Goal: Information Seeking & Learning: Compare options

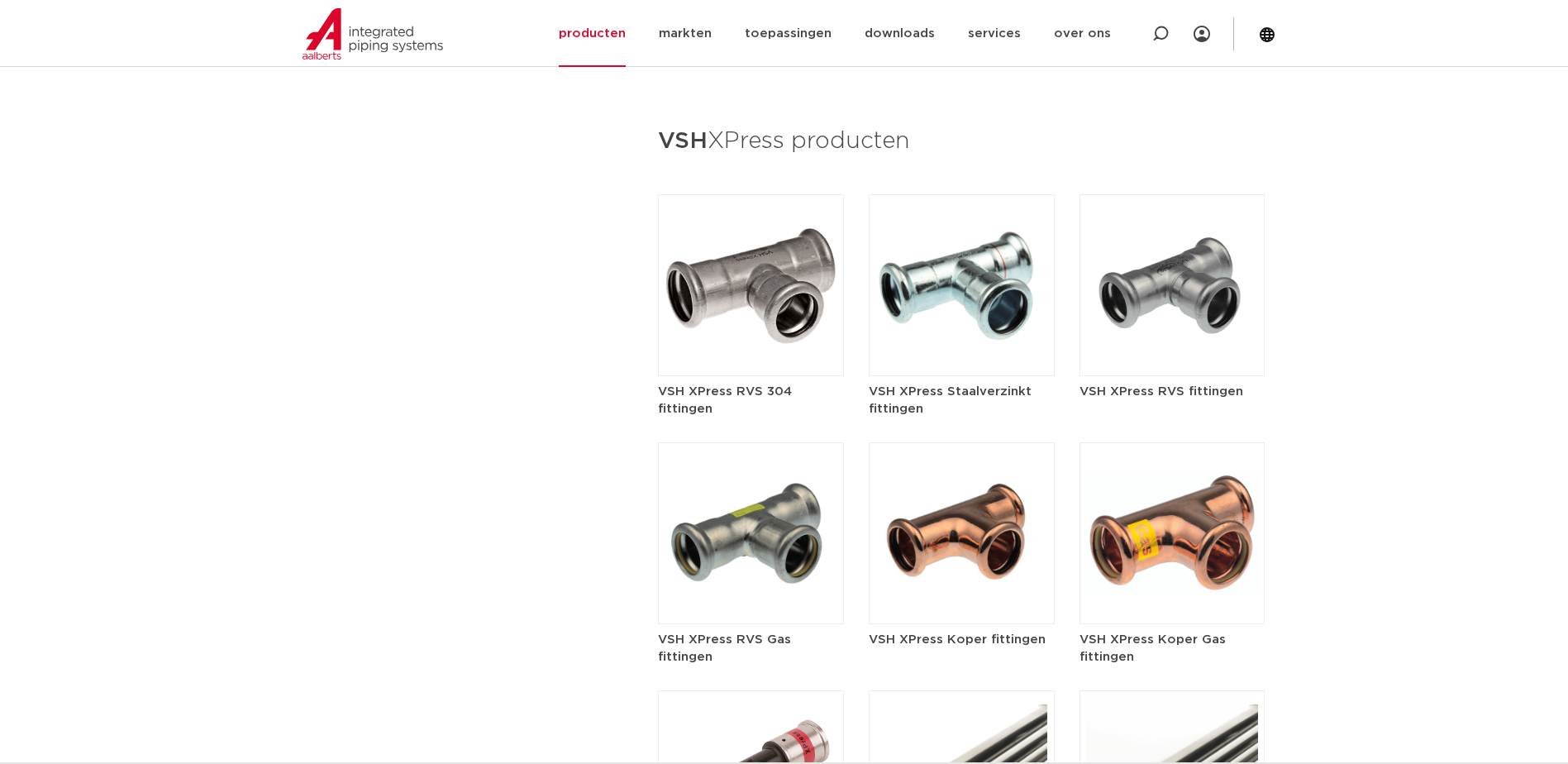
scroll to position [1928, 0]
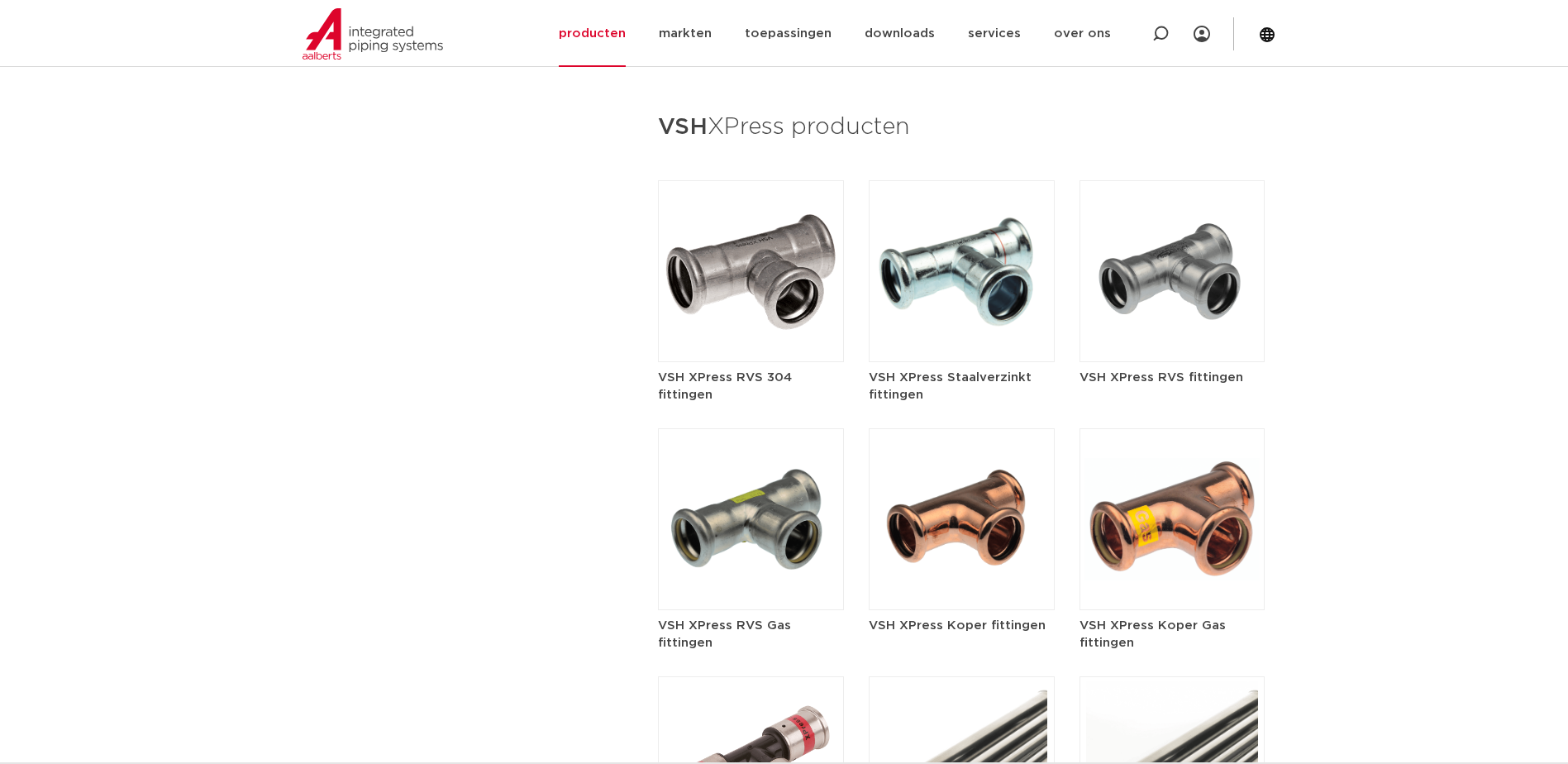
click at [974, 460] on img at bounding box center [961, 519] width 186 height 182
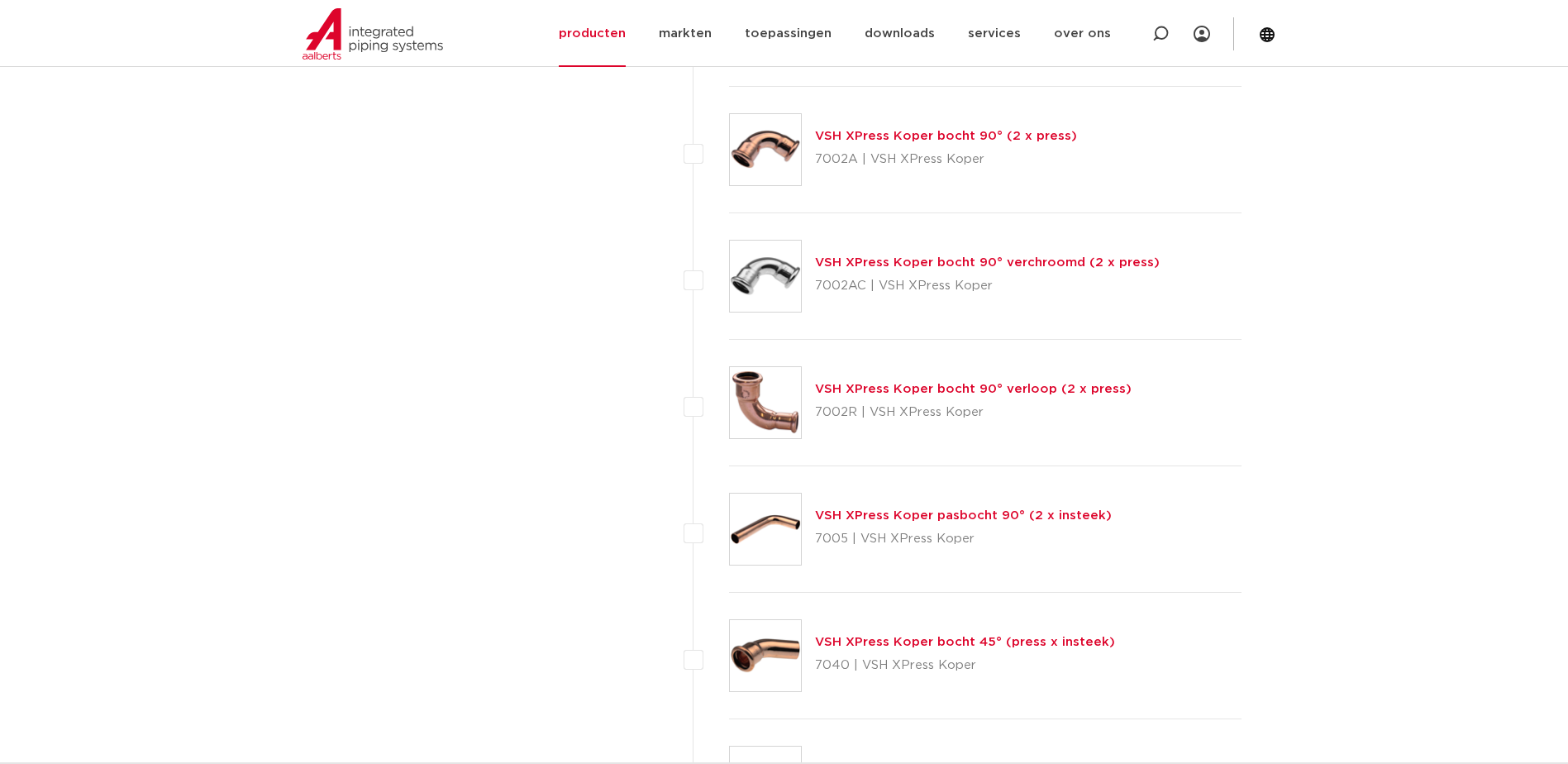
scroll to position [3031, 0]
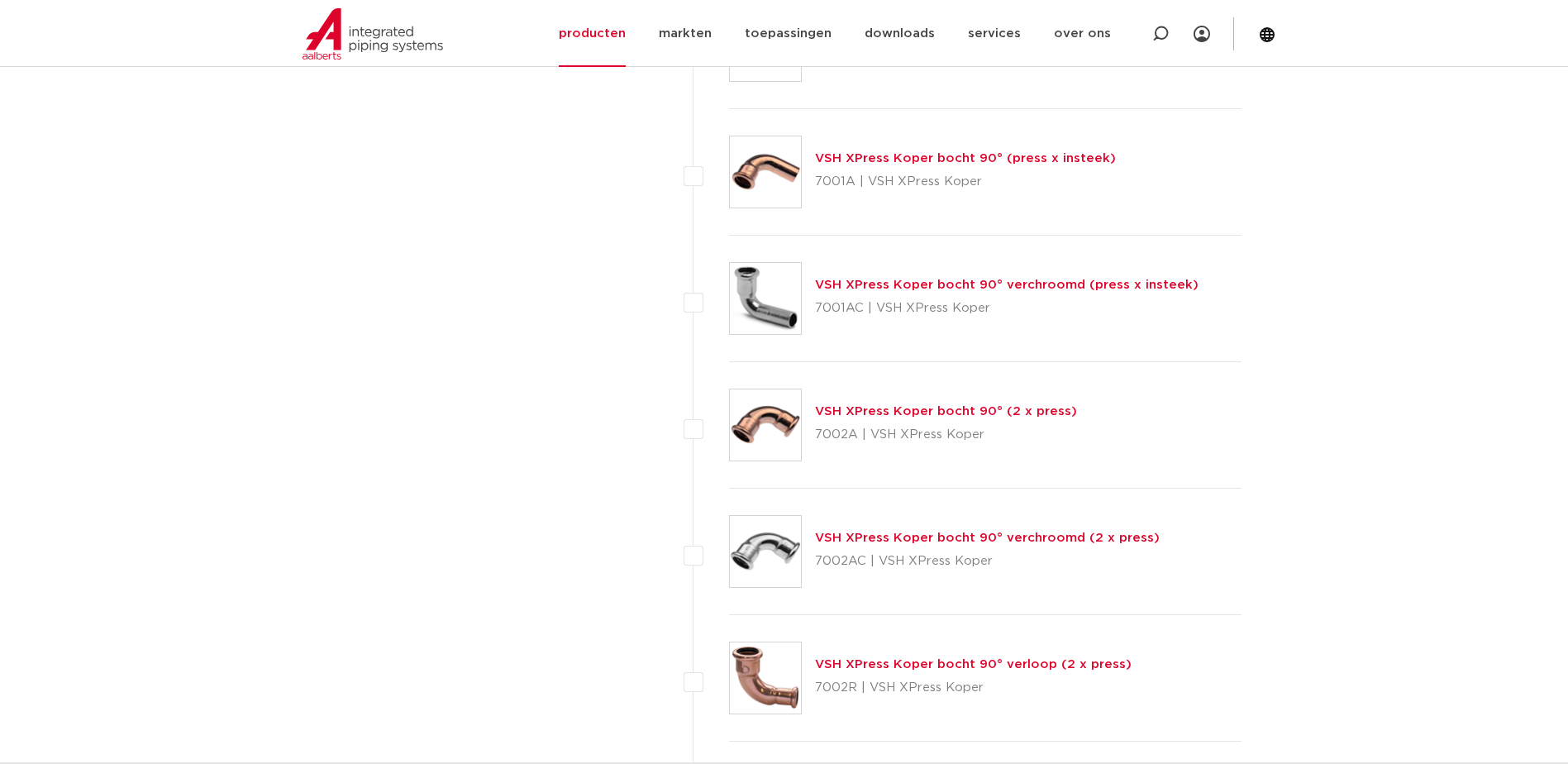
click at [1019, 153] on link "VSH XPress Koper bocht 90° (press x insteek)" at bounding box center [965, 158] width 301 height 13
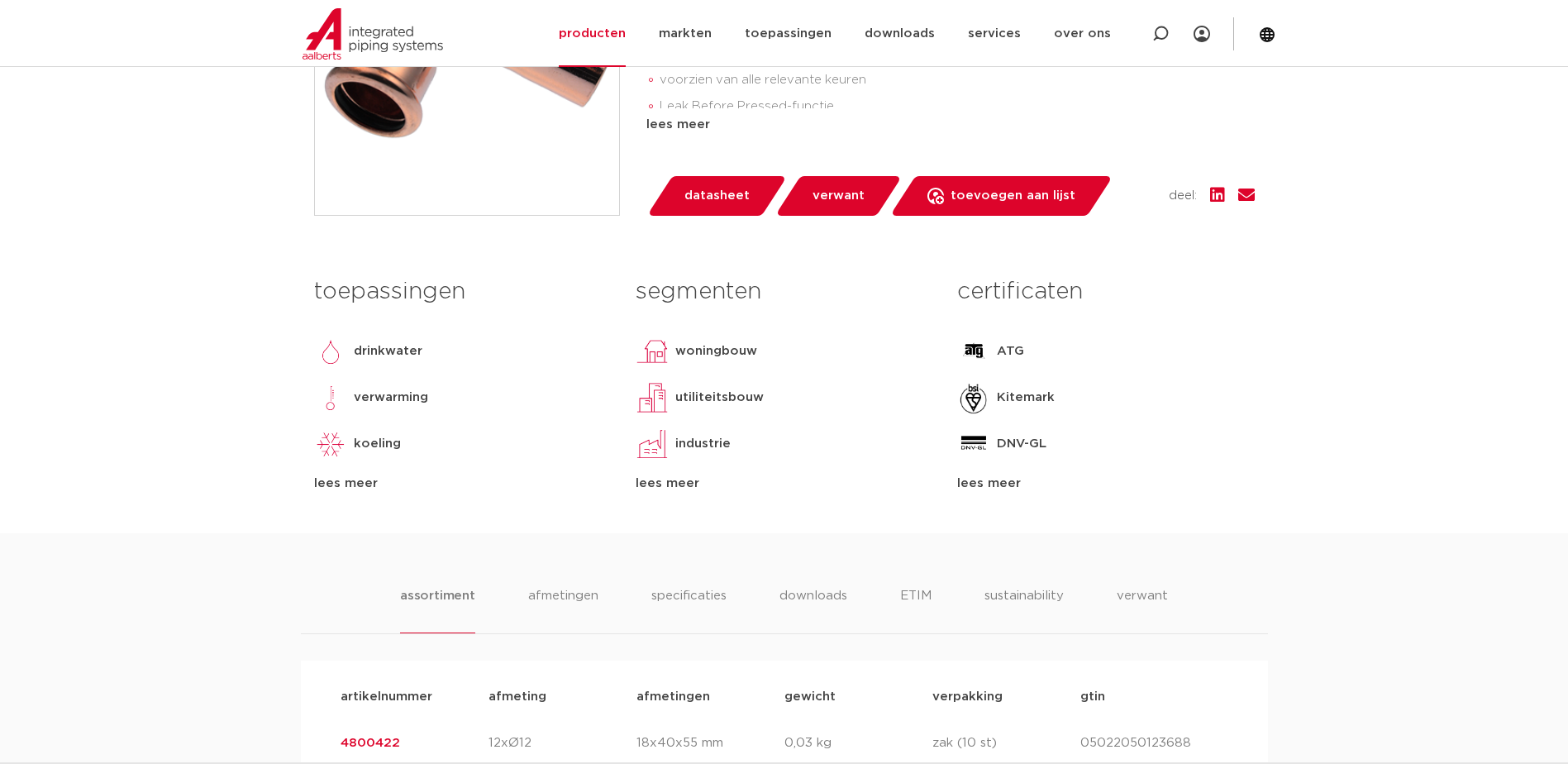
scroll to position [1101, 0]
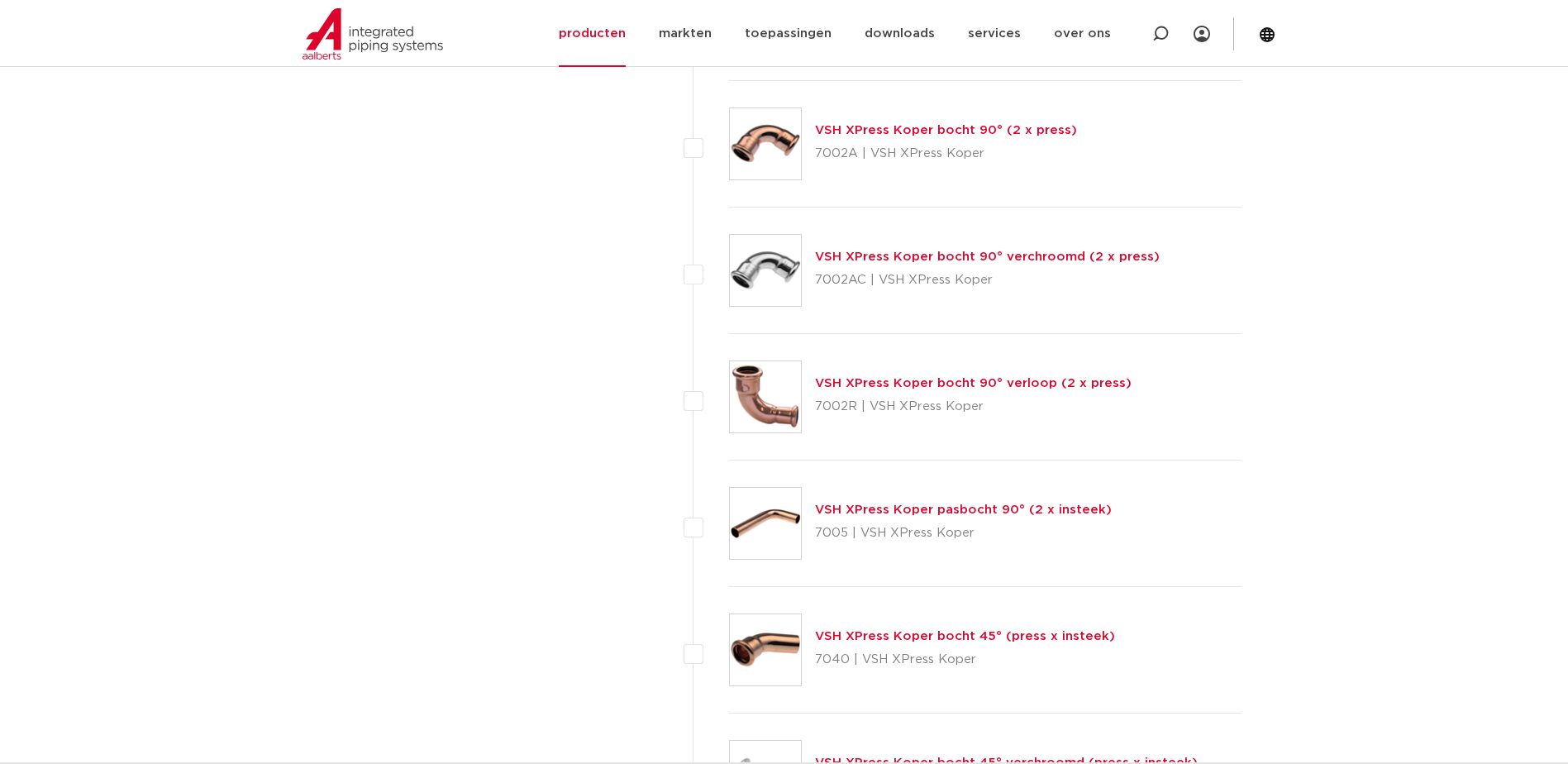
scroll to position [3306, 0]
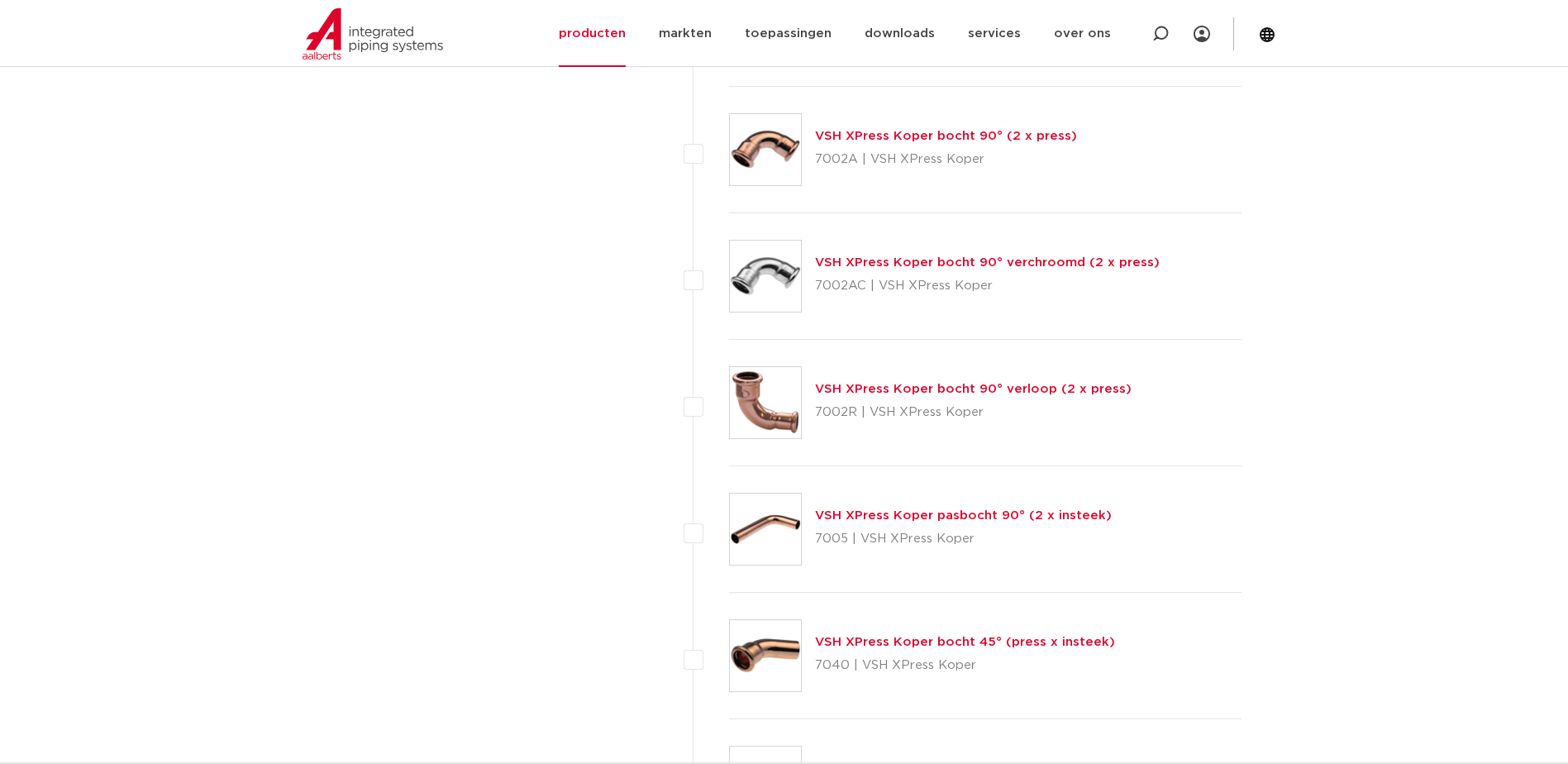
click at [1016, 393] on link "VSH XPress Koper bocht 90° verloop (2 x press)" at bounding box center [973, 388] width 316 height 13
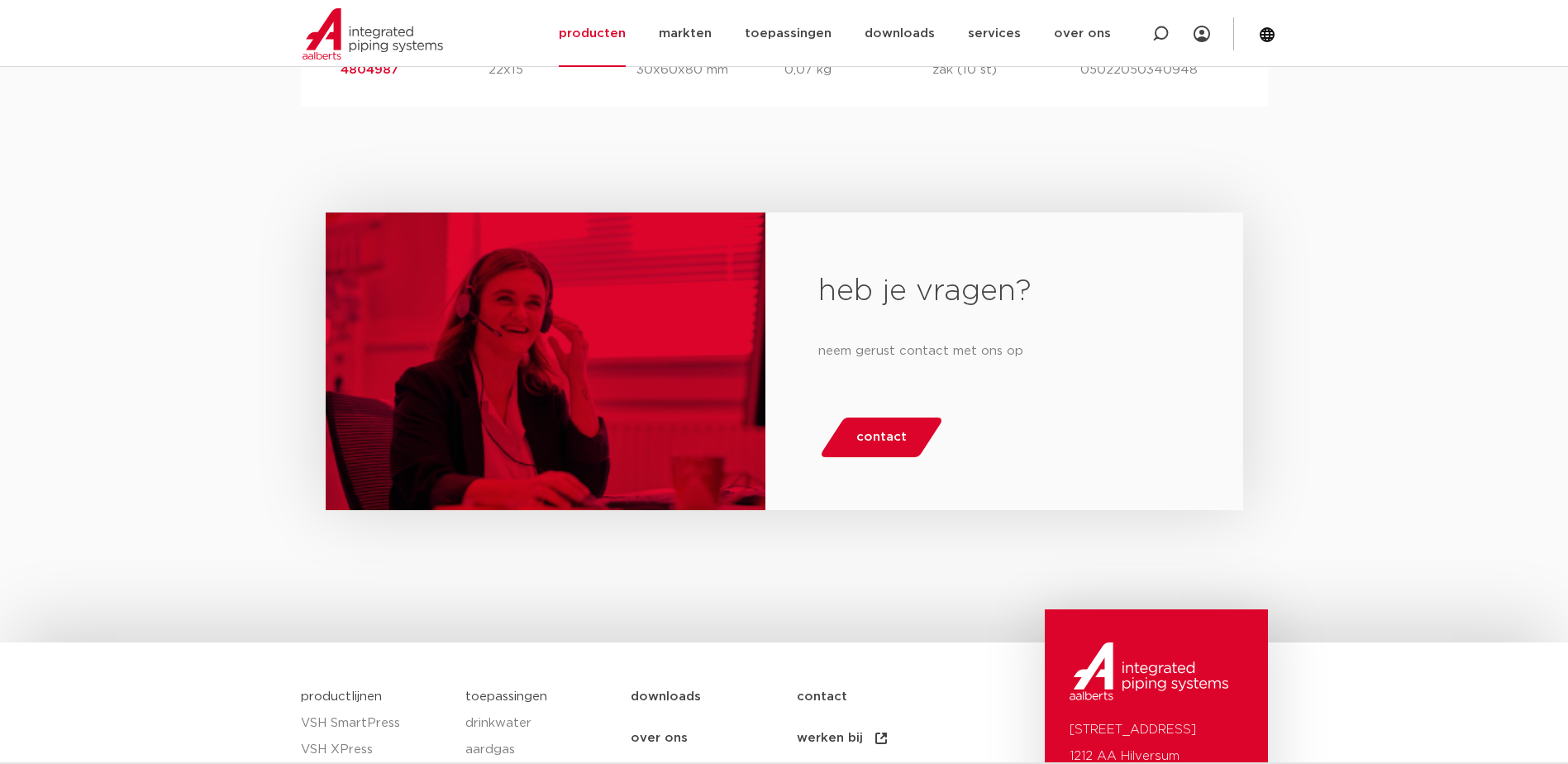
scroll to position [737, 0]
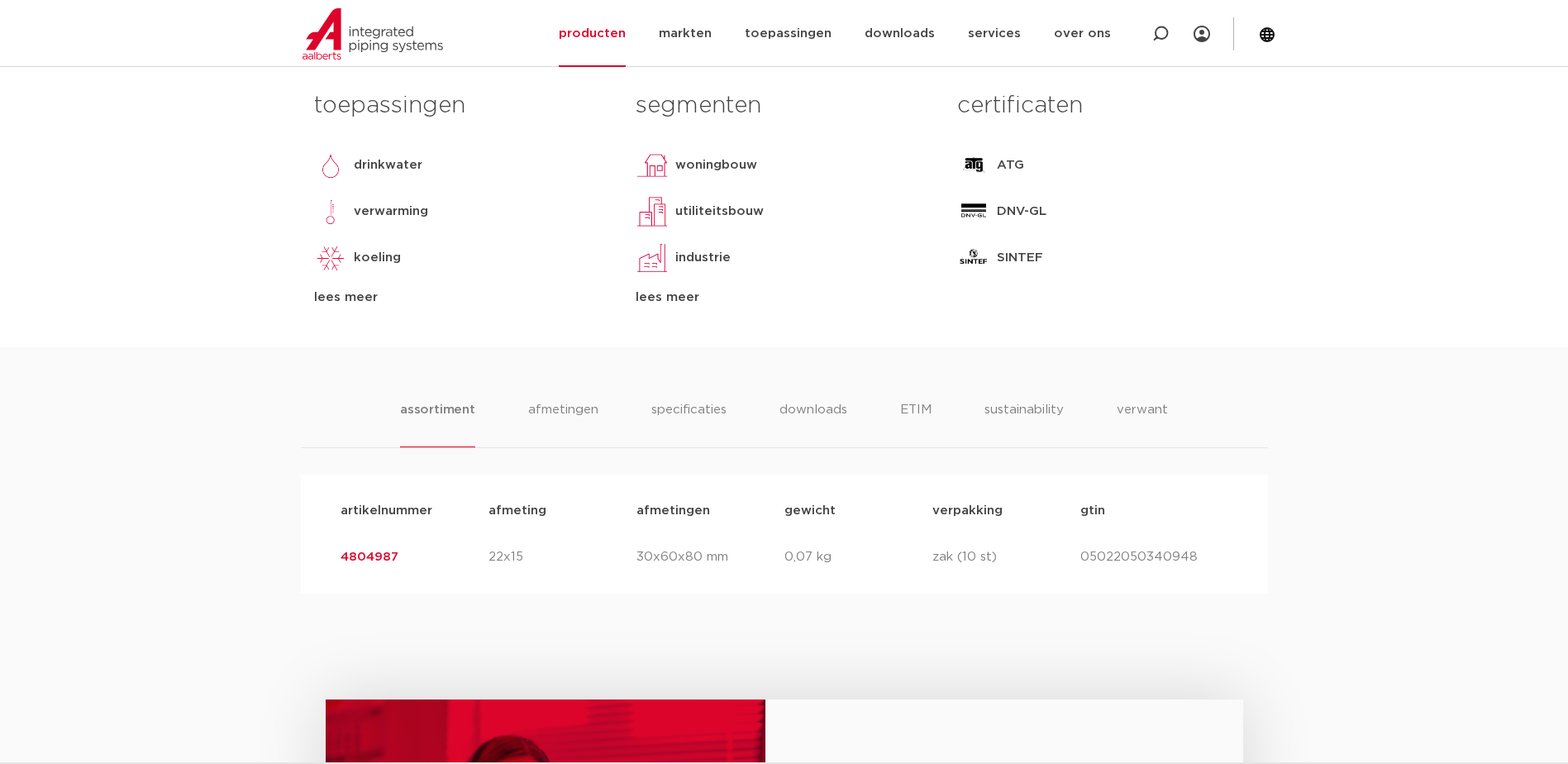
drag, startPoint x: 397, startPoint y: 554, endPoint x: 339, endPoint y: 556, distance: 58.0
click at [339, 556] on div "artikelnummer 4804987 afmeting 22x15 [GEOGRAPHIC_DATA] 30x60x80 mm gewicht 0,07…" at bounding box center [784, 556] width 914 height 46
drag, startPoint x: 339, startPoint y: 556, endPoint x: 347, endPoint y: 559, distance: 8.5
drag, startPoint x: 347, startPoint y: 559, endPoint x: 1140, endPoint y: 336, distance: 823.8
click at [1140, 336] on div "toepassingen [GEOGRAPHIC_DATA] verwarming koeling [GEOGRAPHIC_DATA] vacuüm lees…" at bounding box center [784, 215] width 965 height 265
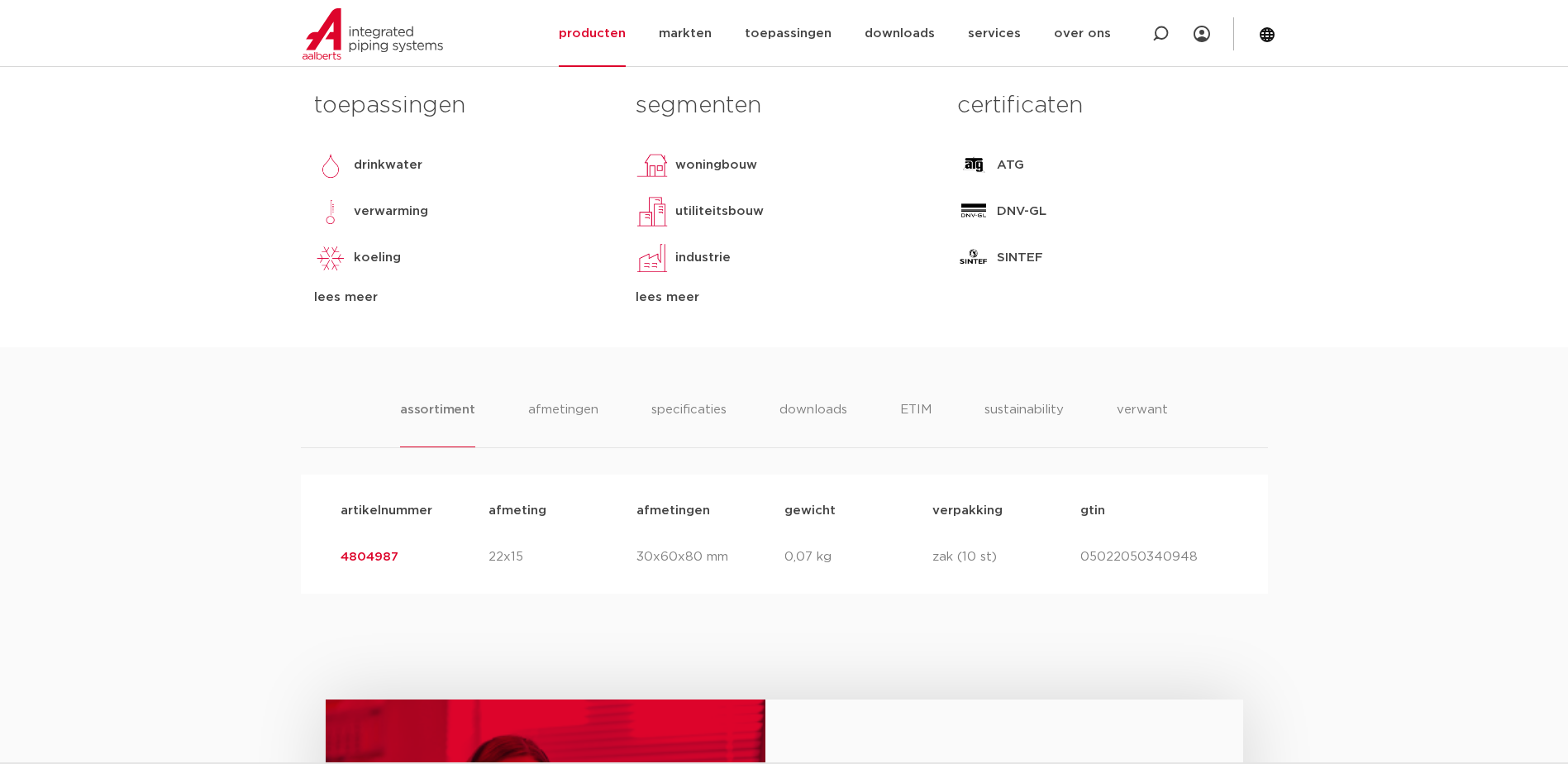
drag, startPoint x: 402, startPoint y: 554, endPoint x: 341, endPoint y: 555, distance: 61.0
click at [341, 555] on p "4804987" at bounding box center [414, 557] width 148 height 20
copy link "4804987"
click at [1308, 431] on div "assortiment [GEOGRAPHIC_DATA] specificaties downloads ETIM sustainability verwa…" at bounding box center [784, 470] width 1568 height 246
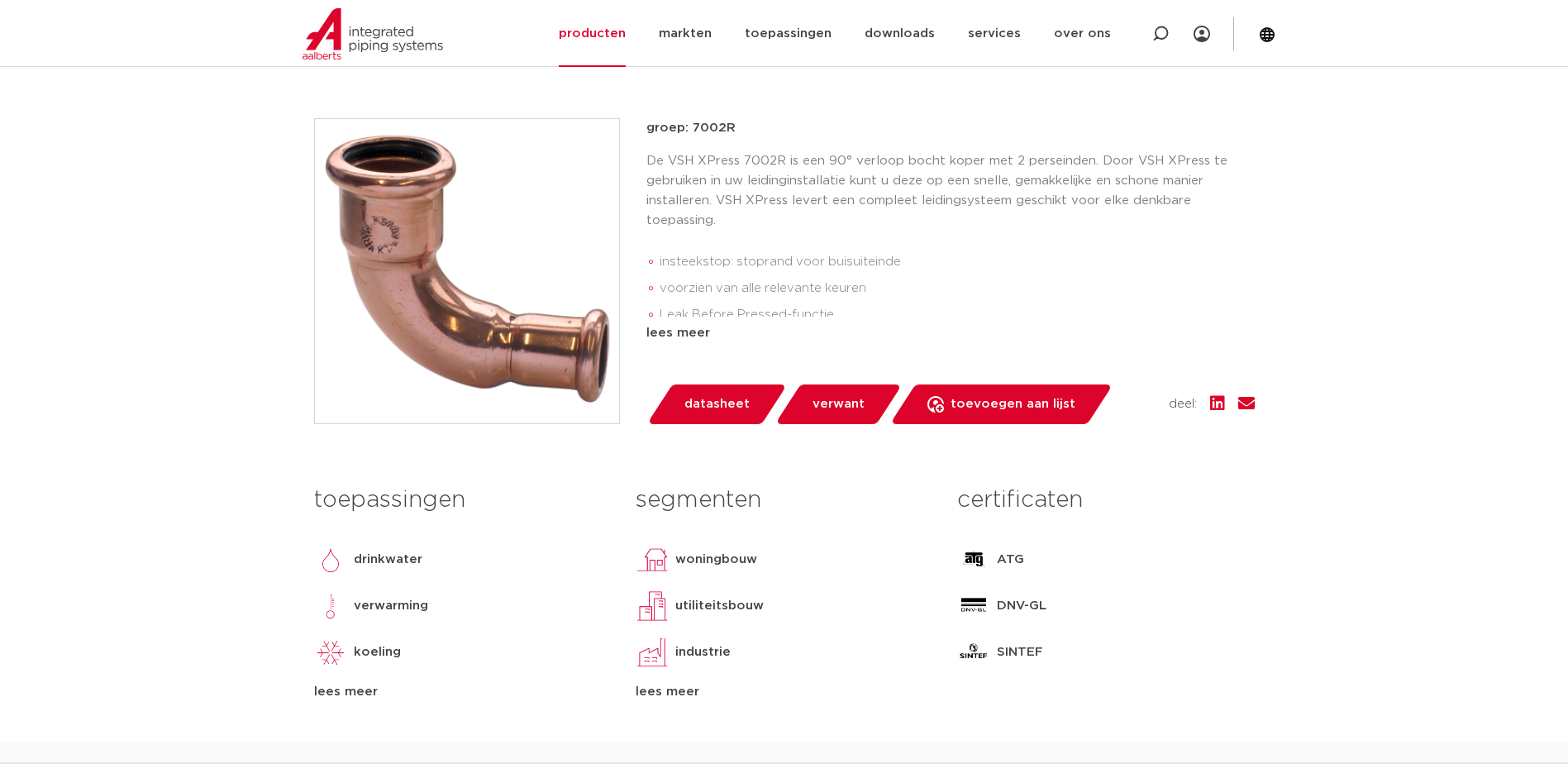
scroll to position [186, 0]
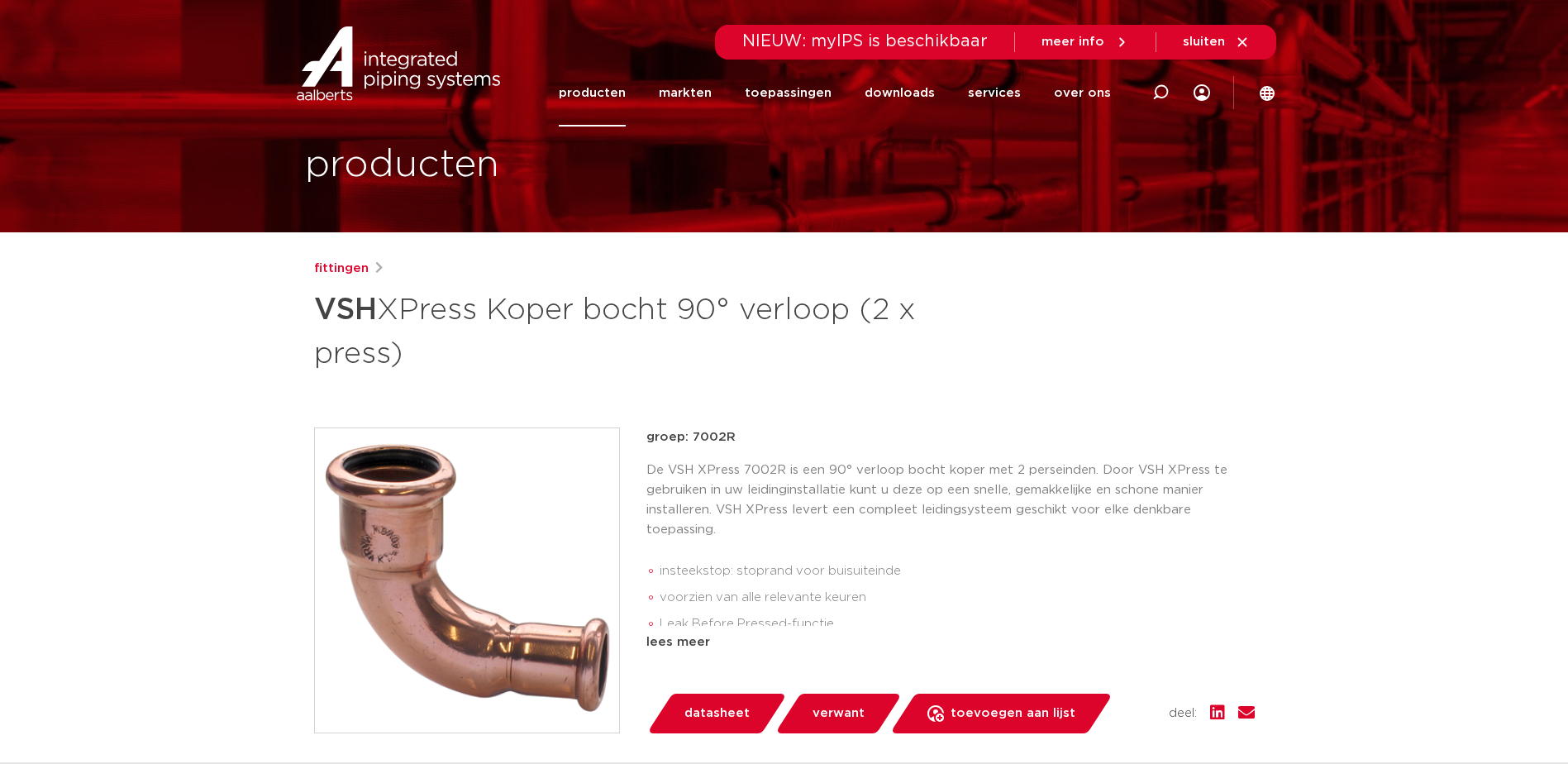
scroll to position [0, 0]
